Goal: Information Seeking & Learning: Learn about a topic

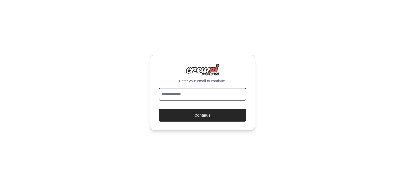
click at [196, 96] on input "email" at bounding box center [203, 94] width 88 height 13
type input "**********"
click at [159, 109] on button "Continue" at bounding box center [203, 115] width 88 height 13
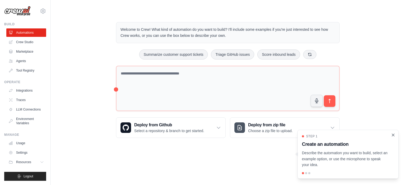
click at [395, 135] on icon "Close walkthrough" at bounding box center [393, 135] width 5 height 5
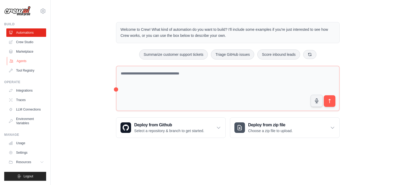
click at [16, 64] on link "Agents" at bounding box center [27, 61] width 40 height 8
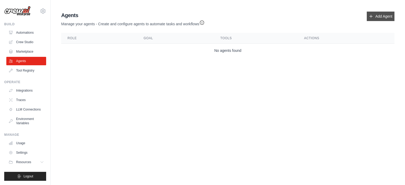
click at [375, 16] on link "Add Agent" at bounding box center [381, 16] width 28 height 9
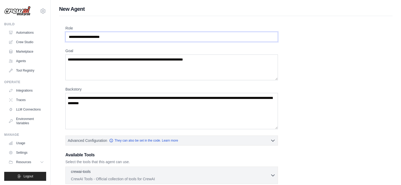
click at [126, 32] on input "Role" at bounding box center [171, 37] width 213 height 10
click at [122, 37] on input "Role" at bounding box center [171, 37] width 213 height 10
click at [20, 93] on link "Integrations" at bounding box center [27, 91] width 40 height 8
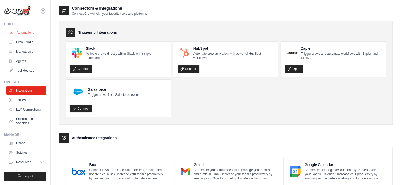
click at [24, 32] on link "Automations" at bounding box center [27, 32] width 40 height 8
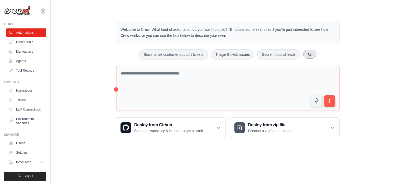
click at [313, 56] on button at bounding box center [309, 54] width 13 height 9
click at [287, 52] on button "Automate social media posting" at bounding box center [275, 55] width 59 height 10
click at [330, 101] on icon "submit" at bounding box center [330, 102] width 6 height 6
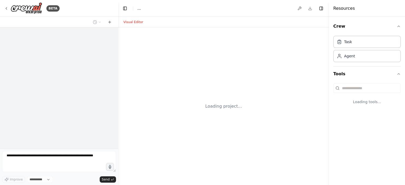
select select "****"
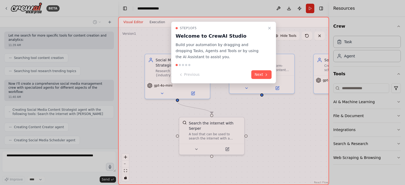
scroll to position [201, 0]
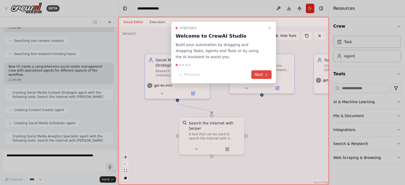
click at [263, 74] on button "Next" at bounding box center [261, 74] width 20 height 9
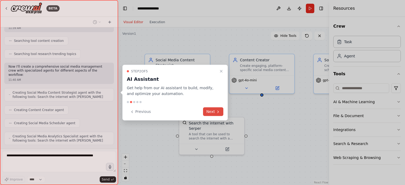
click at [217, 113] on icon at bounding box center [218, 112] width 4 height 4
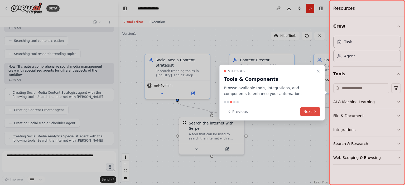
click at [311, 114] on button "Next" at bounding box center [310, 112] width 20 height 9
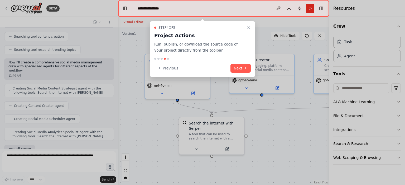
scroll to position [231, 0]
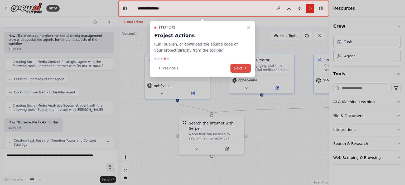
click at [238, 72] on button "Next" at bounding box center [241, 68] width 20 height 9
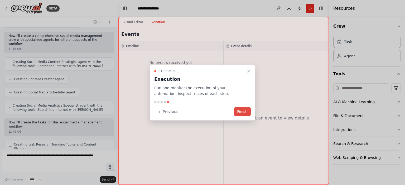
click at [249, 115] on button "Finish" at bounding box center [242, 112] width 17 height 9
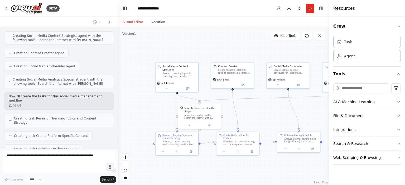
scroll to position [271, 0]
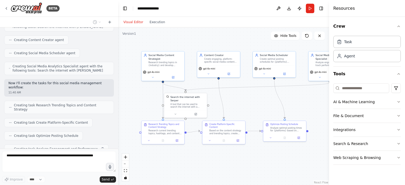
drag, startPoint x: 310, startPoint y: 154, endPoint x: 258, endPoint y: 109, distance: 68.7
click at [258, 109] on div ".deletable-edge-delete-btn { width: 20px; height: 20px; border: 0px solid #ffff…" at bounding box center [223, 106] width 211 height 158
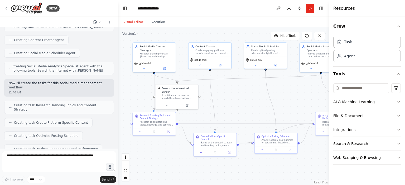
scroll to position [301, 0]
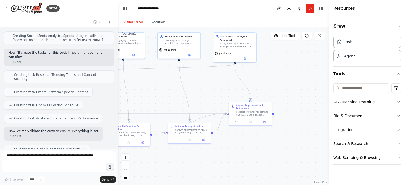
drag, startPoint x: 302, startPoint y: 106, endPoint x: 215, endPoint y: 96, distance: 87.1
click at [215, 96] on div ".deletable-edge-delete-btn { width: 20px; height: 20px; border: 0px solid #ffff…" at bounding box center [223, 106] width 211 height 158
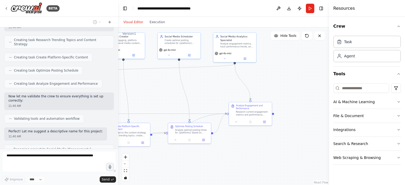
scroll to position [332, 0]
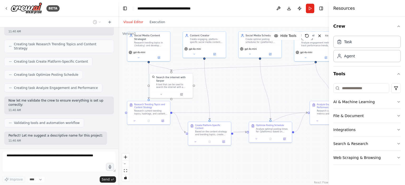
drag, startPoint x: 224, startPoint y: 92, endPoint x: 305, endPoint y: 91, distance: 81.0
click at [305, 91] on div ".deletable-edge-delete-btn { width: 20px; height: 20px; border: 0px solid #ffff…" at bounding box center [223, 106] width 211 height 158
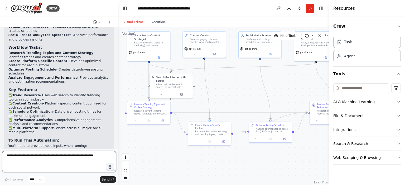
scroll to position [515, 0]
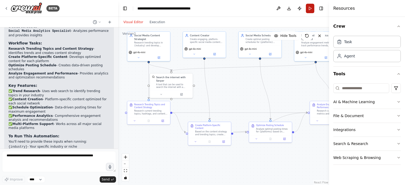
click at [311, 9] on button "Run" at bounding box center [310, 8] width 8 height 9
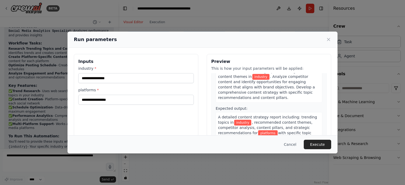
scroll to position [0, 0]
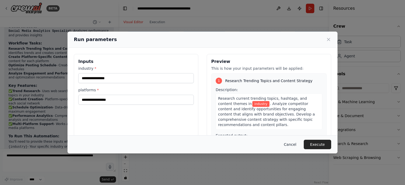
click at [291, 146] on button "Cancel" at bounding box center [290, 144] width 21 height 9
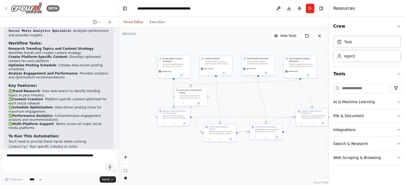
click at [8, 7] on icon at bounding box center [6, 8] width 4 height 4
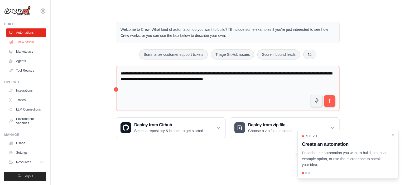
click at [26, 41] on link "Crew Studio" at bounding box center [27, 42] width 40 height 8
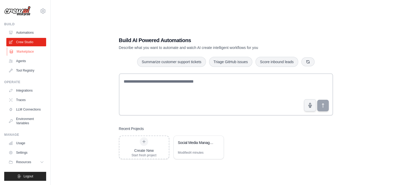
click at [27, 49] on link "Marketplace" at bounding box center [27, 51] width 40 height 8
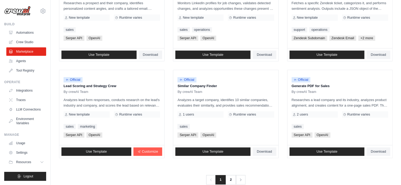
scroll to position [303, 0]
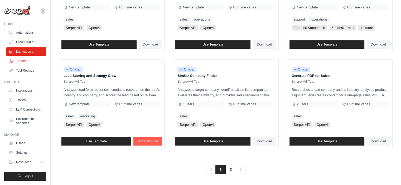
click at [26, 62] on link "Agents" at bounding box center [27, 61] width 40 height 8
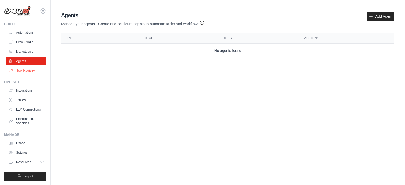
click at [28, 72] on link "Tool Registry" at bounding box center [27, 70] width 40 height 8
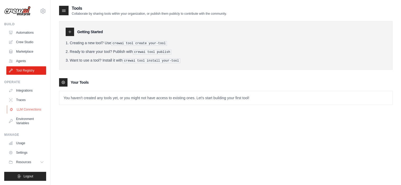
click at [27, 108] on link "LLM Connections" at bounding box center [27, 110] width 40 height 8
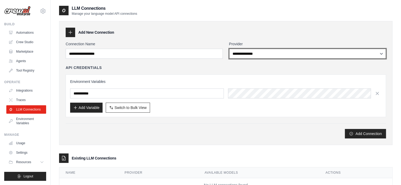
click at [273, 54] on select "**********" at bounding box center [307, 54] width 157 height 10
select select "******"
click at [229, 49] on select "**********" at bounding box center [307, 54] width 157 height 10
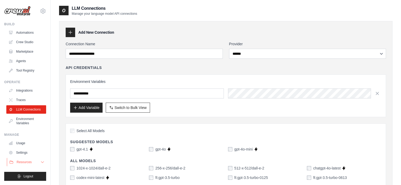
click at [22, 163] on span "Resources" at bounding box center [24, 162] width 15 height 4
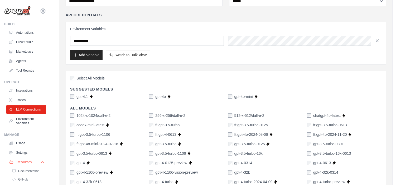
scroll to position [33, 0]
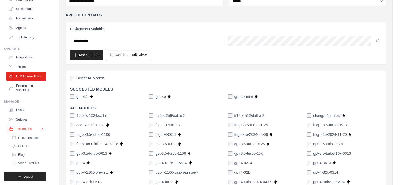
click at [27, 165] on span "Video Tutorials" at bounding box center [28, 163] width 21 height 4
